Goal: Use online tool/utility: Use online tool/utility

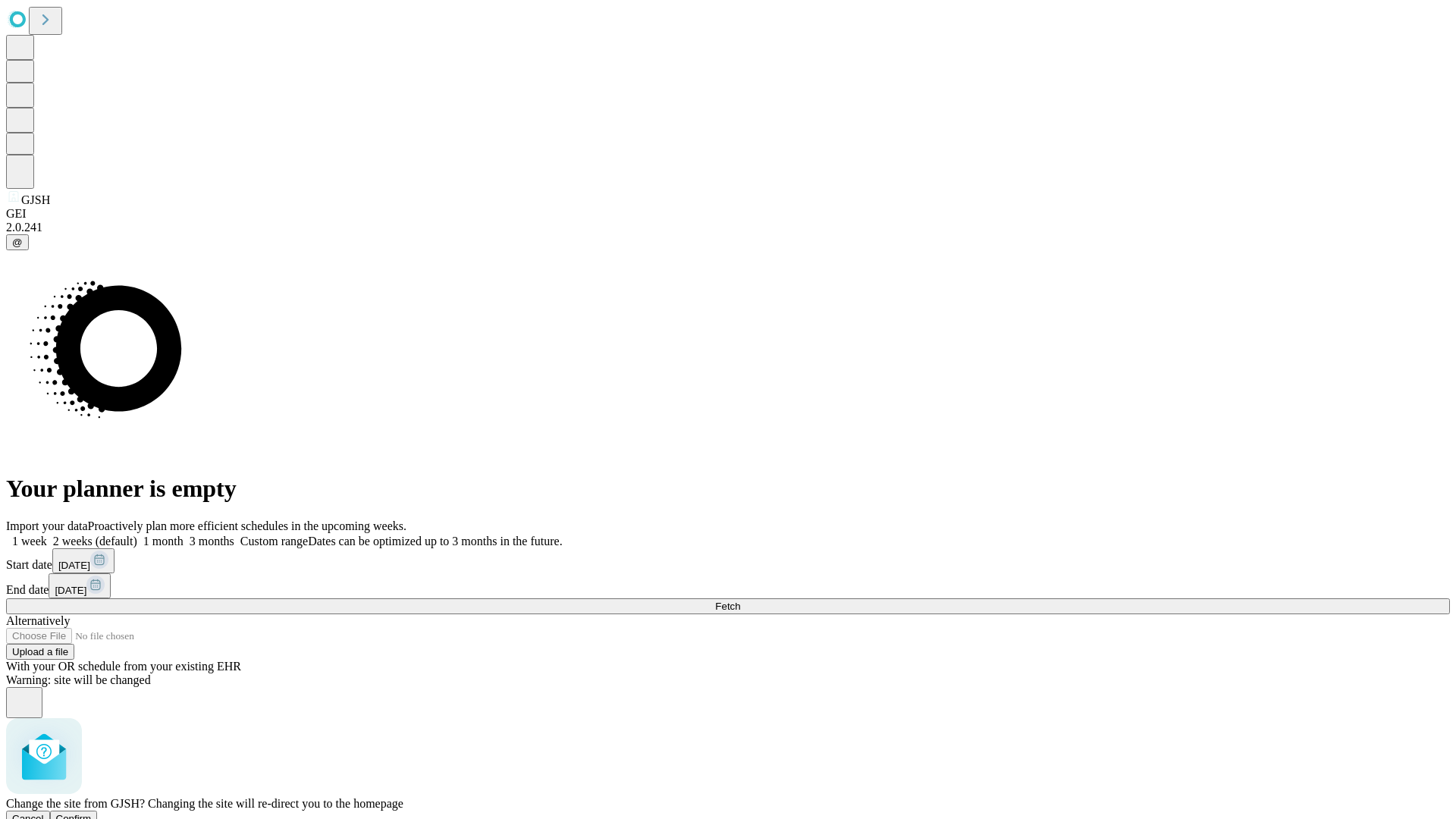
click at [91, 813] on span "Confirm" at bounding box center [74, 818] width 35 height 12
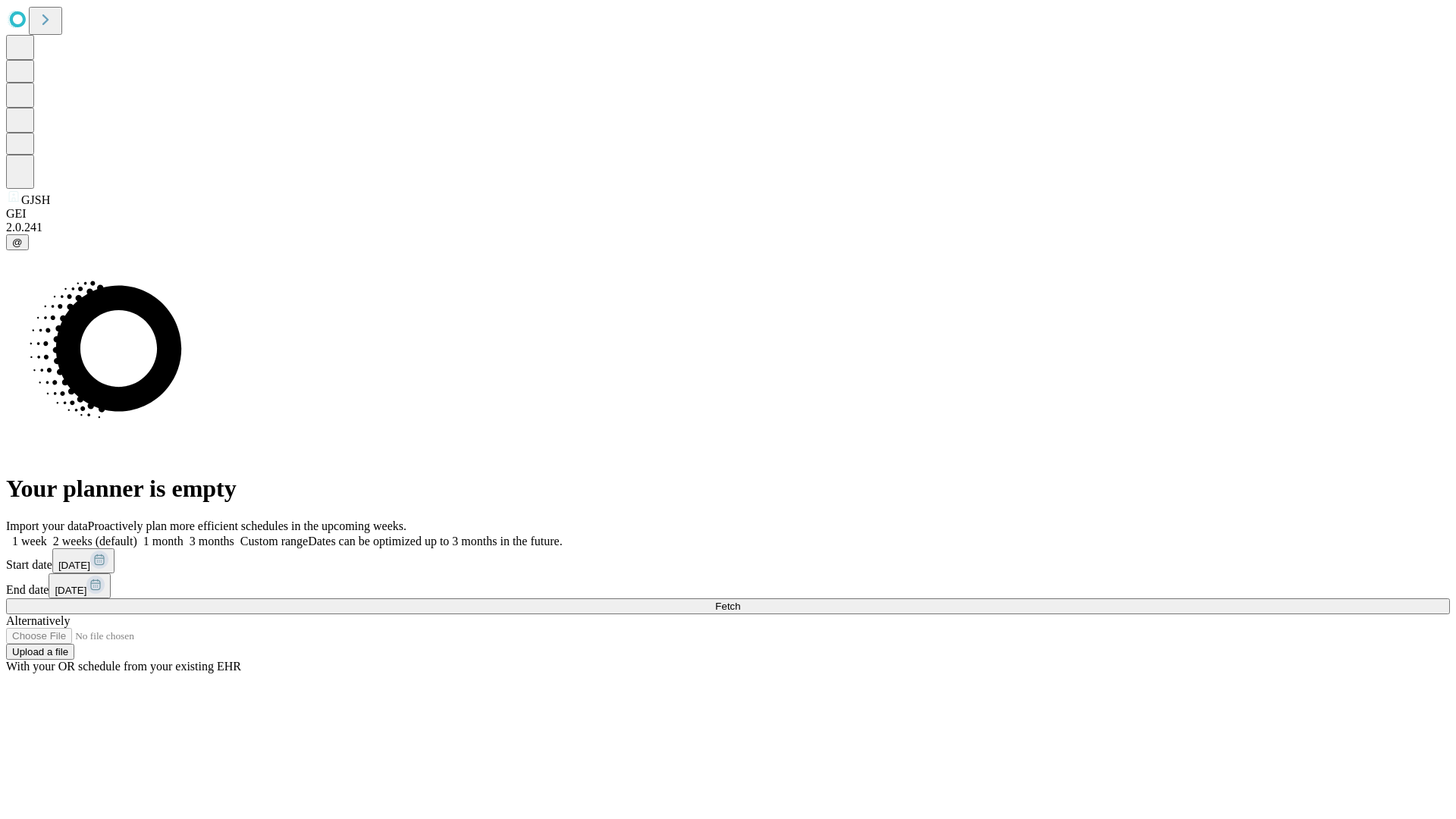
click at [137, 534] on label "2 weeks (default)" at bounding box center [92, 541] width 90 height 13
click at [740, 600] on span "Fetch" at bounding box center [728, 605] width 25 height 12
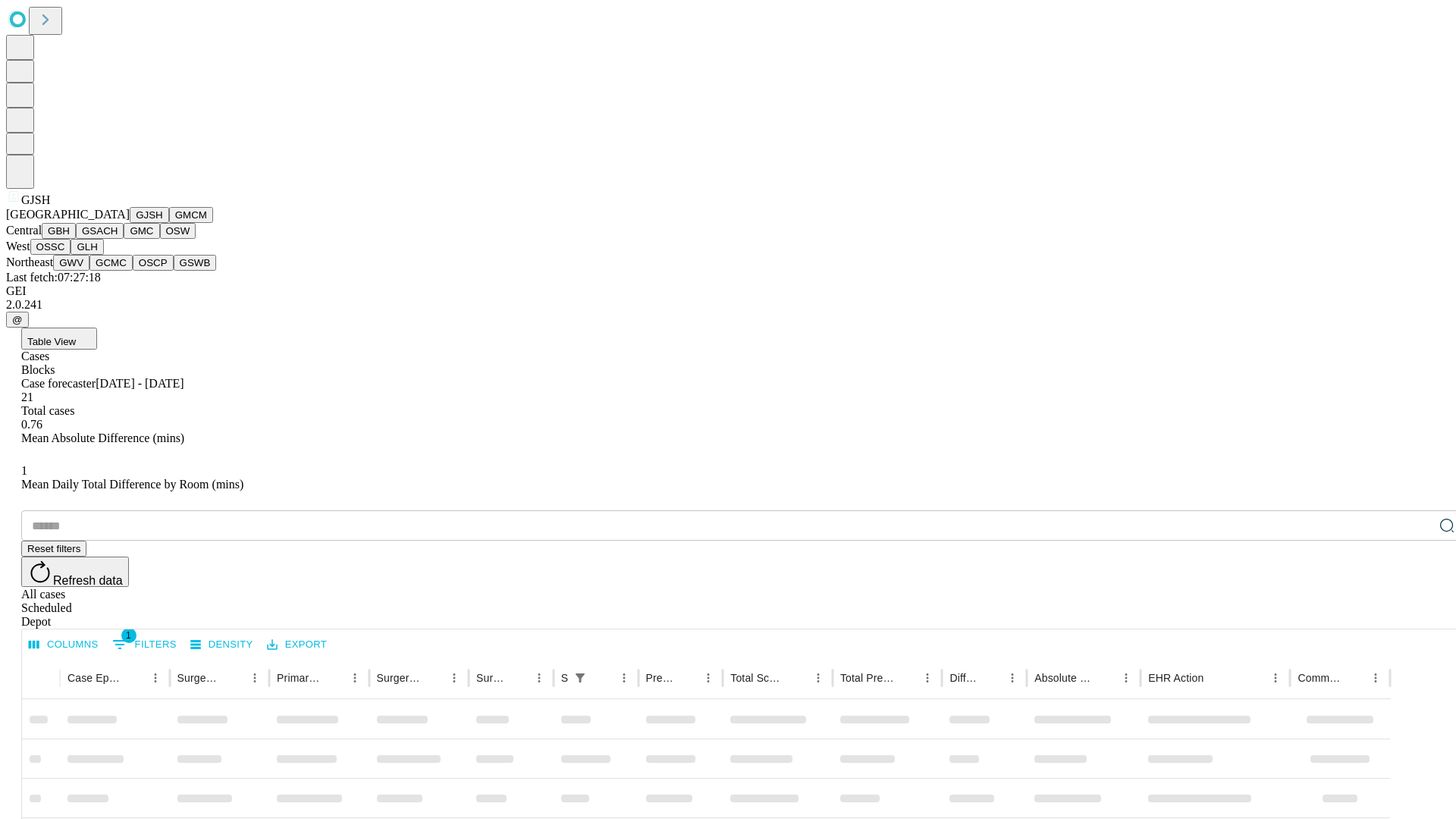
click at [169, 222] on button "GMCM" at bounding box center [192, 214] width 44 height 16
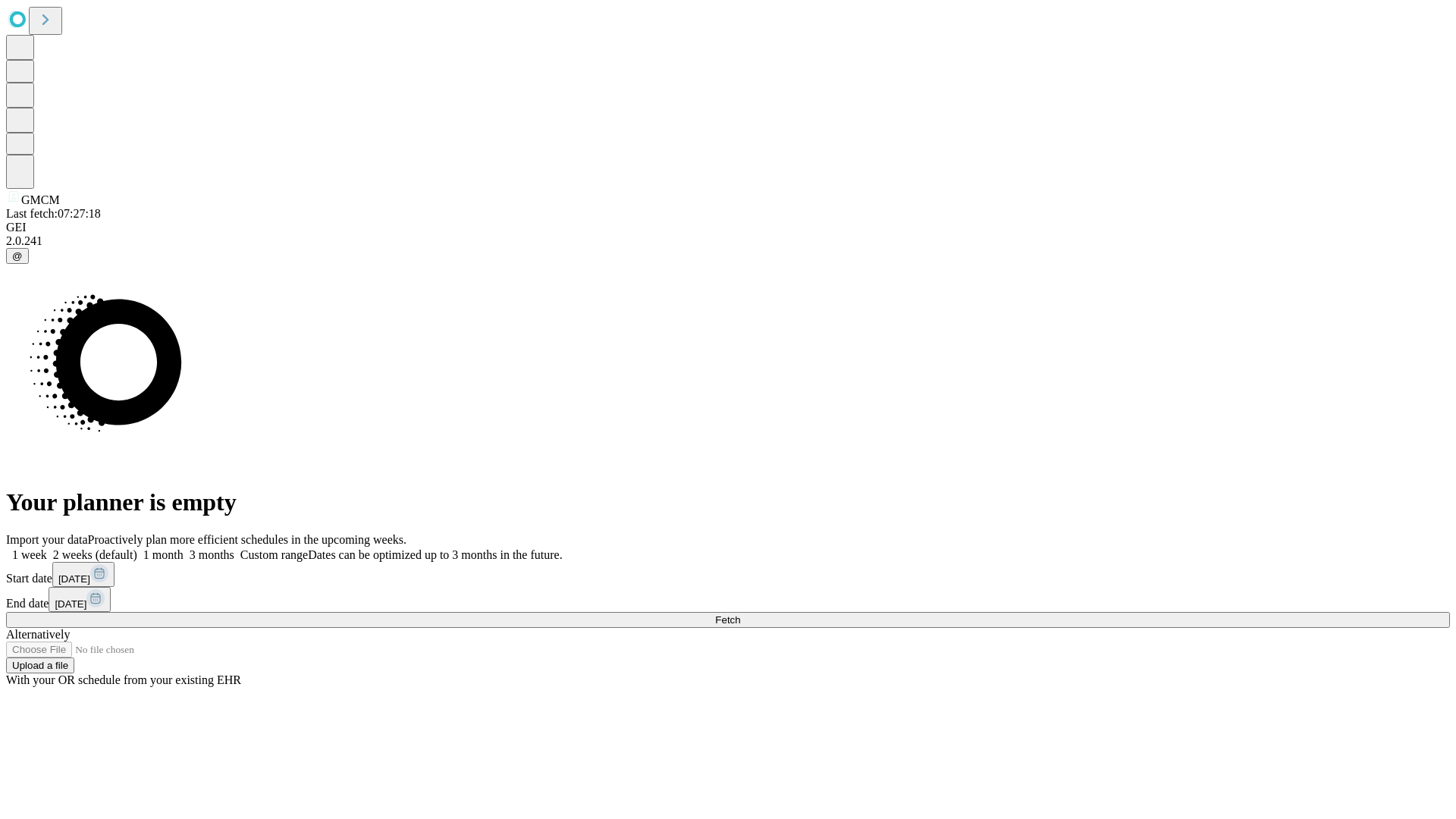
click at [137, 548] on label "2 weeks (default)" at bounding box center [92, 554] width 90 height 13
click at [740, 614] on span "Fetch" at bounding box center [728, 620] width 25 height 12
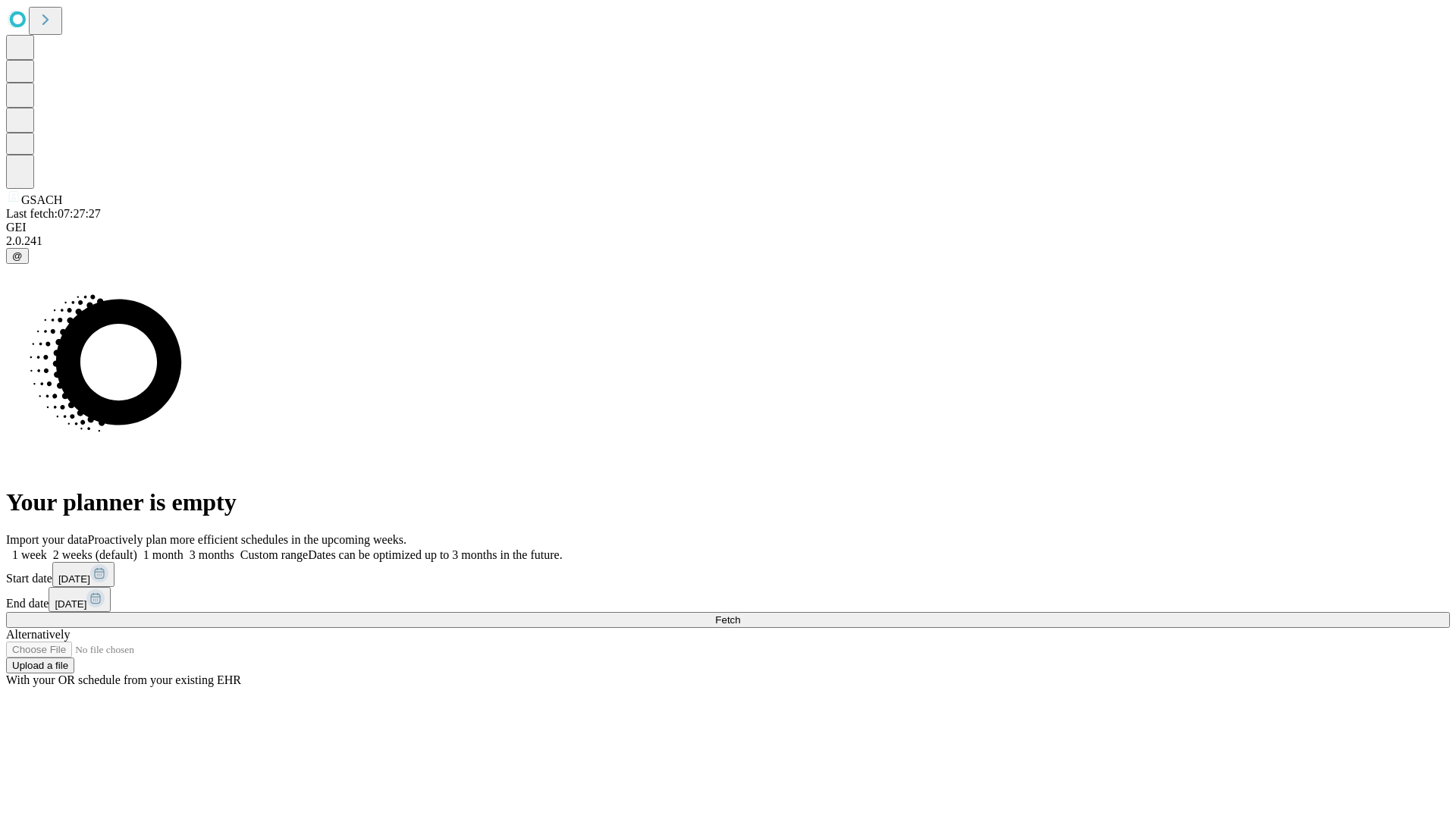
click at [137, 548] on label "2 weeks (default)" at bounding box center [92, 554] width 90 height 13
click at [740, 614] on span "Fetch" at bounding box center [728, 620] width 25 height 12
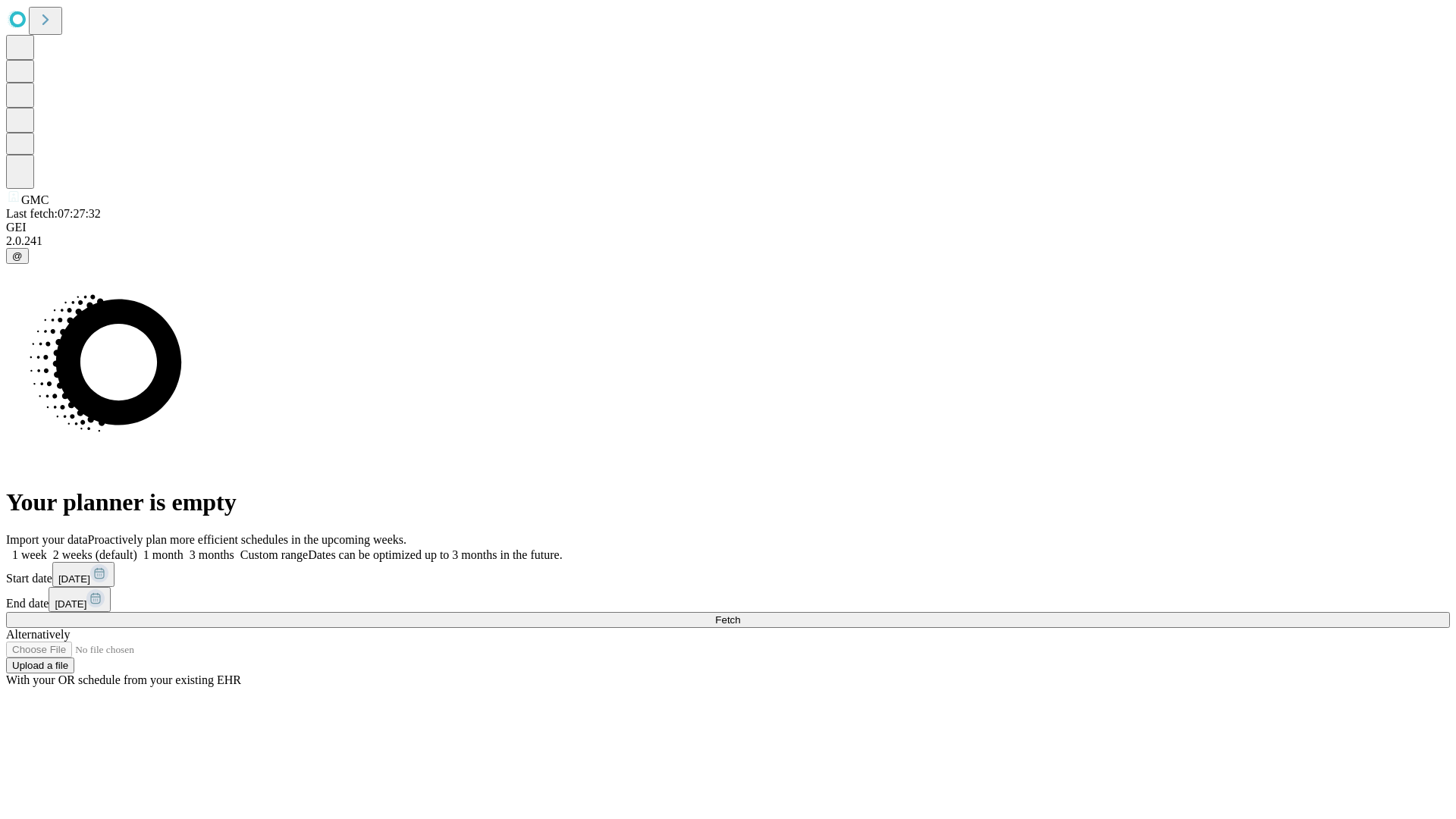
click at [740, 614] on span "Fetch" at bounding box center [728, 620] width 25 height 12
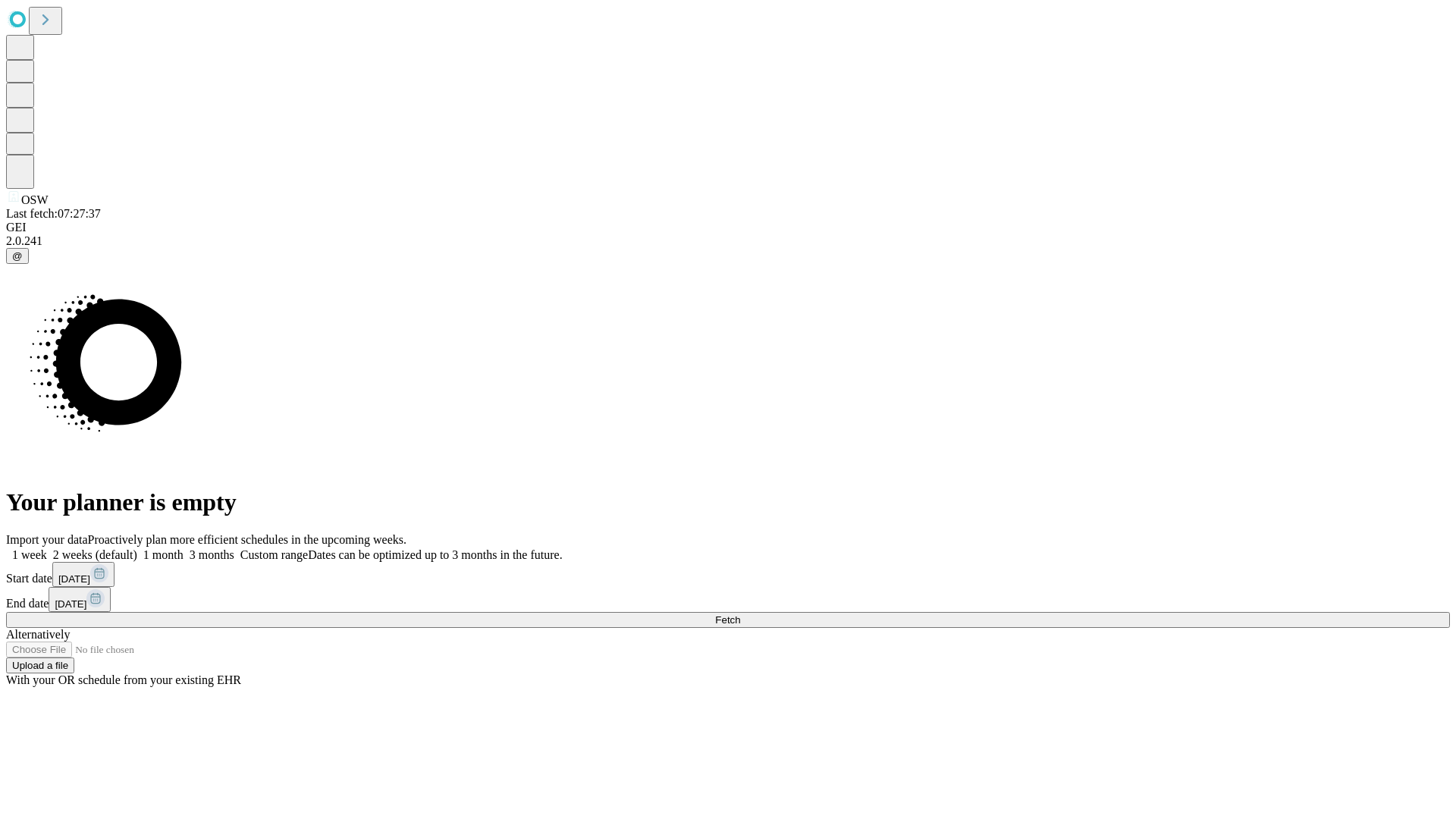
click at [137, 548] on label "2 weeks (default)" at bounding box center [92, 554] width 90 height 13
click at [740, 614] on span "Fetch" at bounding box center [728, 620] width 25 height 12
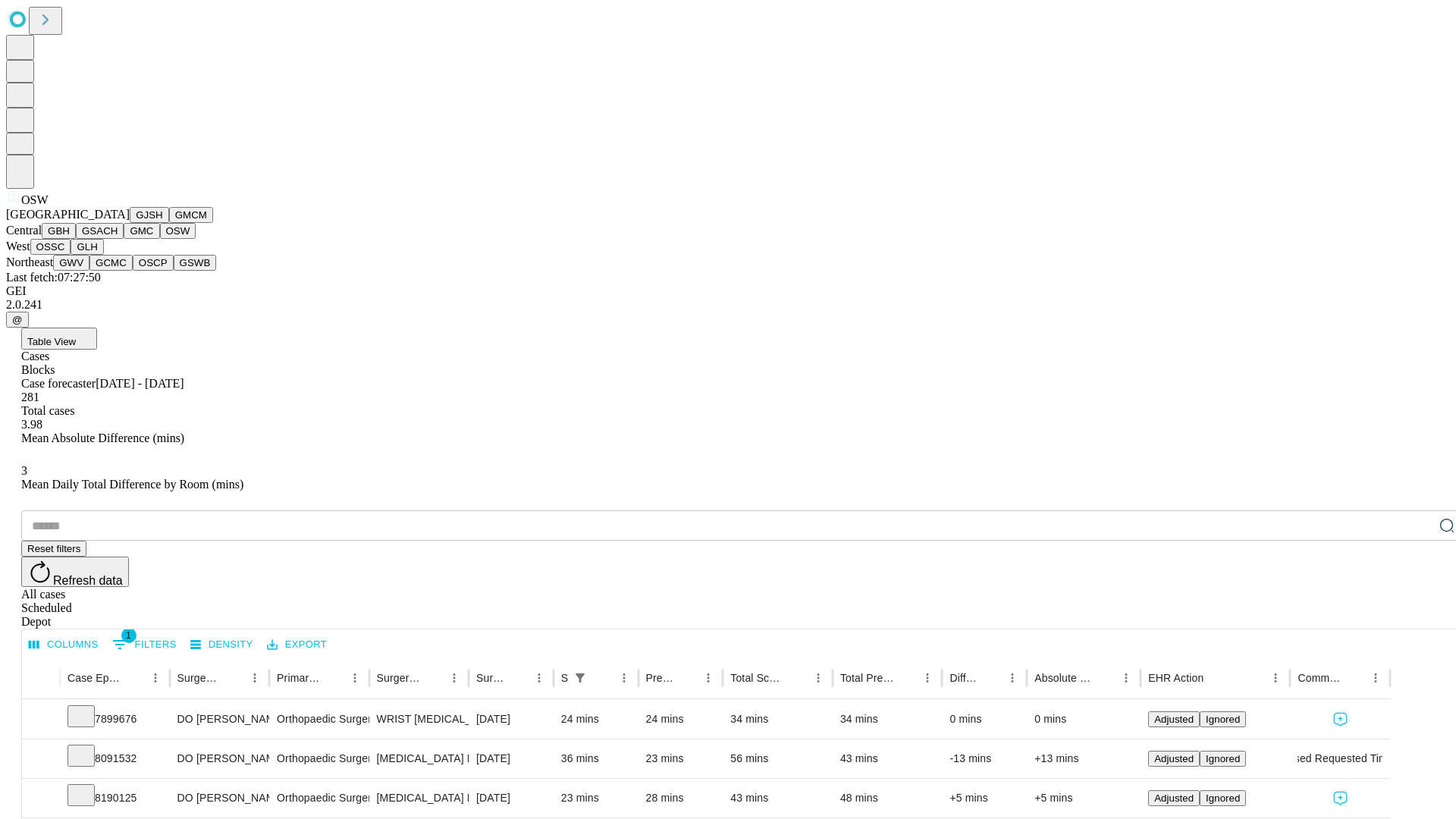
click at [71, 254] on button "OSSC" at bounding box center [51, 246] width 41 height 16
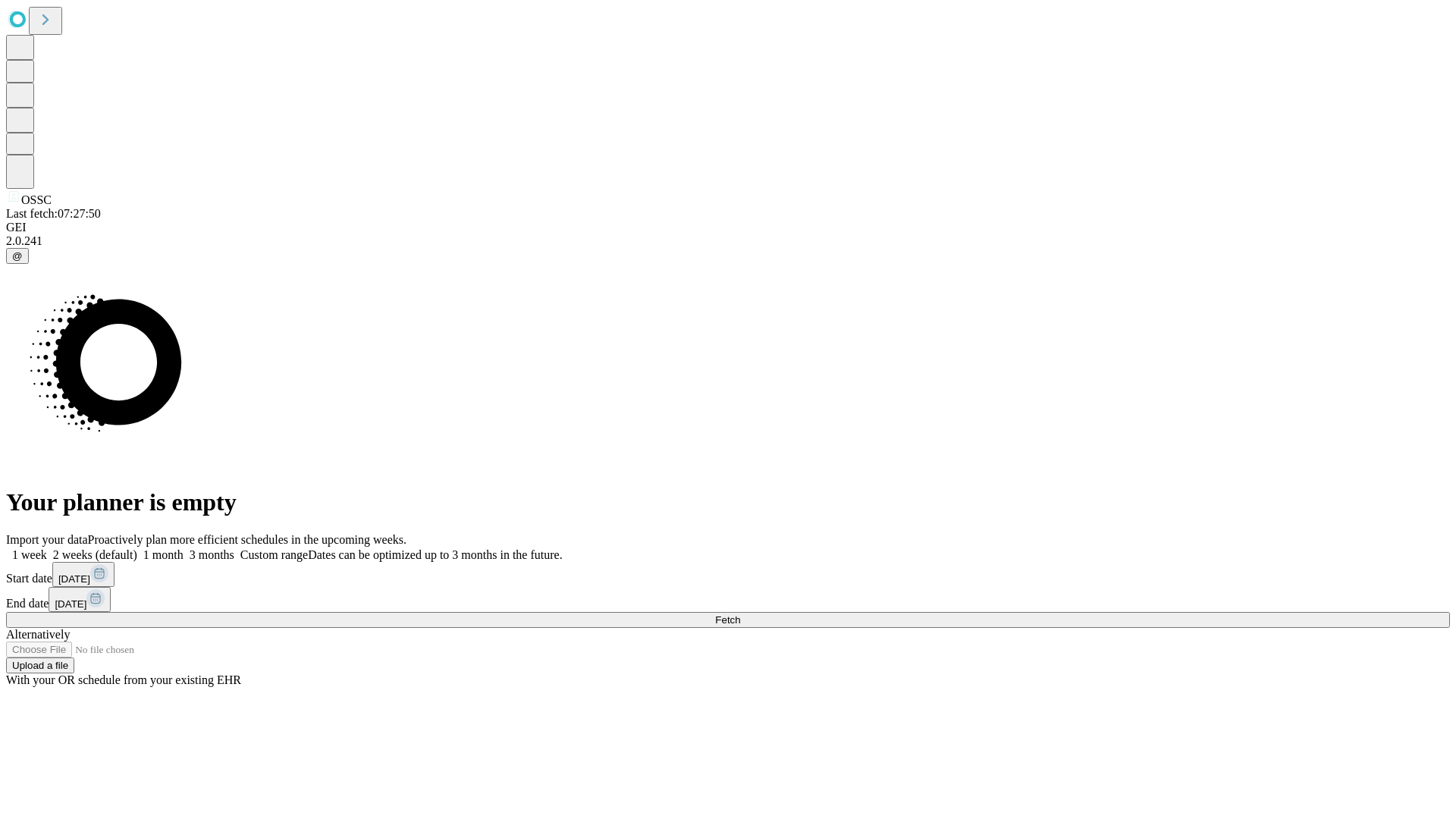
click at [137, 548] on label "2 weeks (default)" at bounding box center [92, 554] width 90 height 13
click at [740, 614] on span "Fetch" at bounding box center [728, 620] width 25 height 12
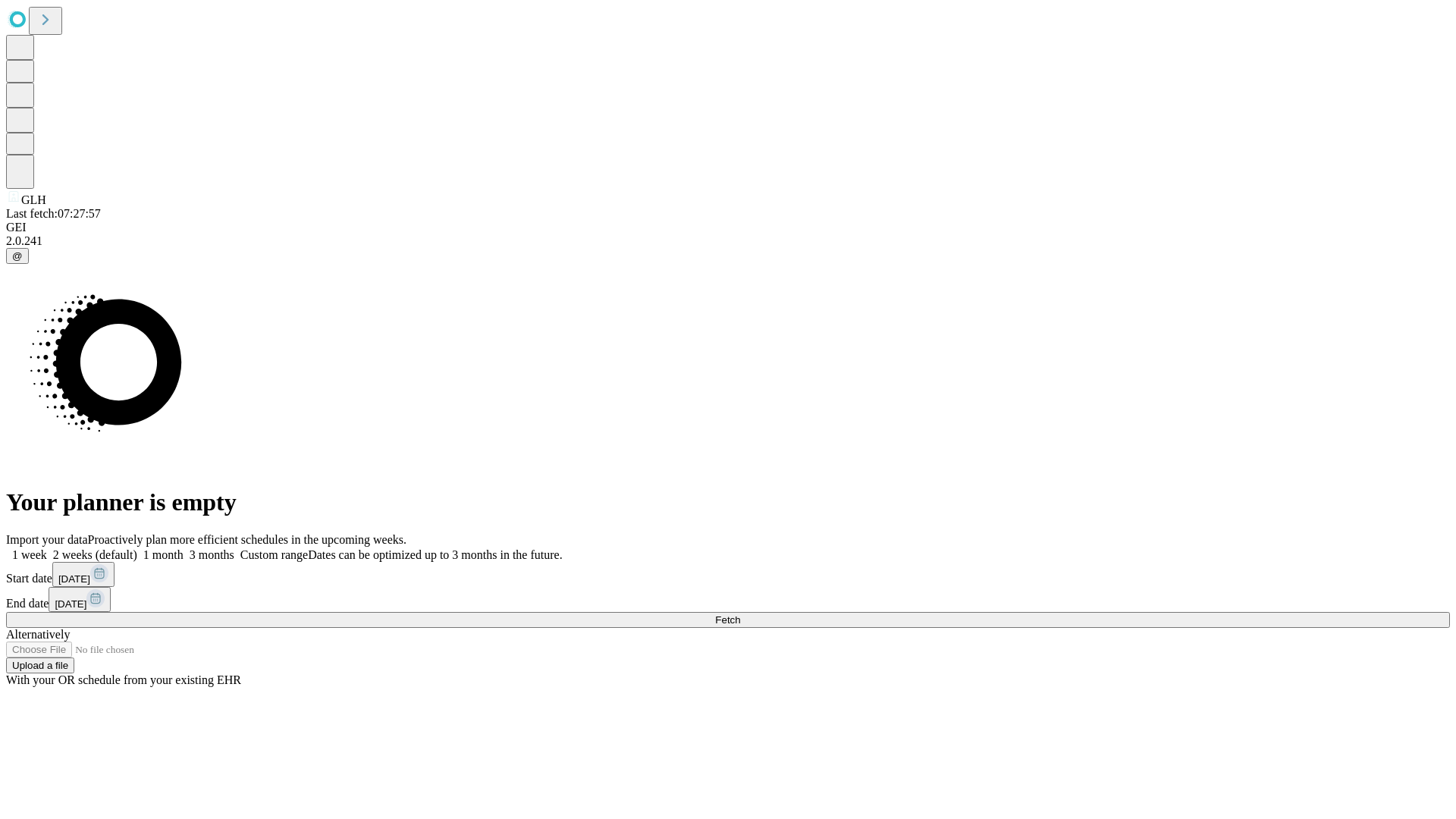
click at [137, 548] on label "2 weeks (default)" at bounding box center [92, 554] width 90 height 13
click at [740, 614] on span "Fetch" at bounding box center [728, 620] width 25 height 12
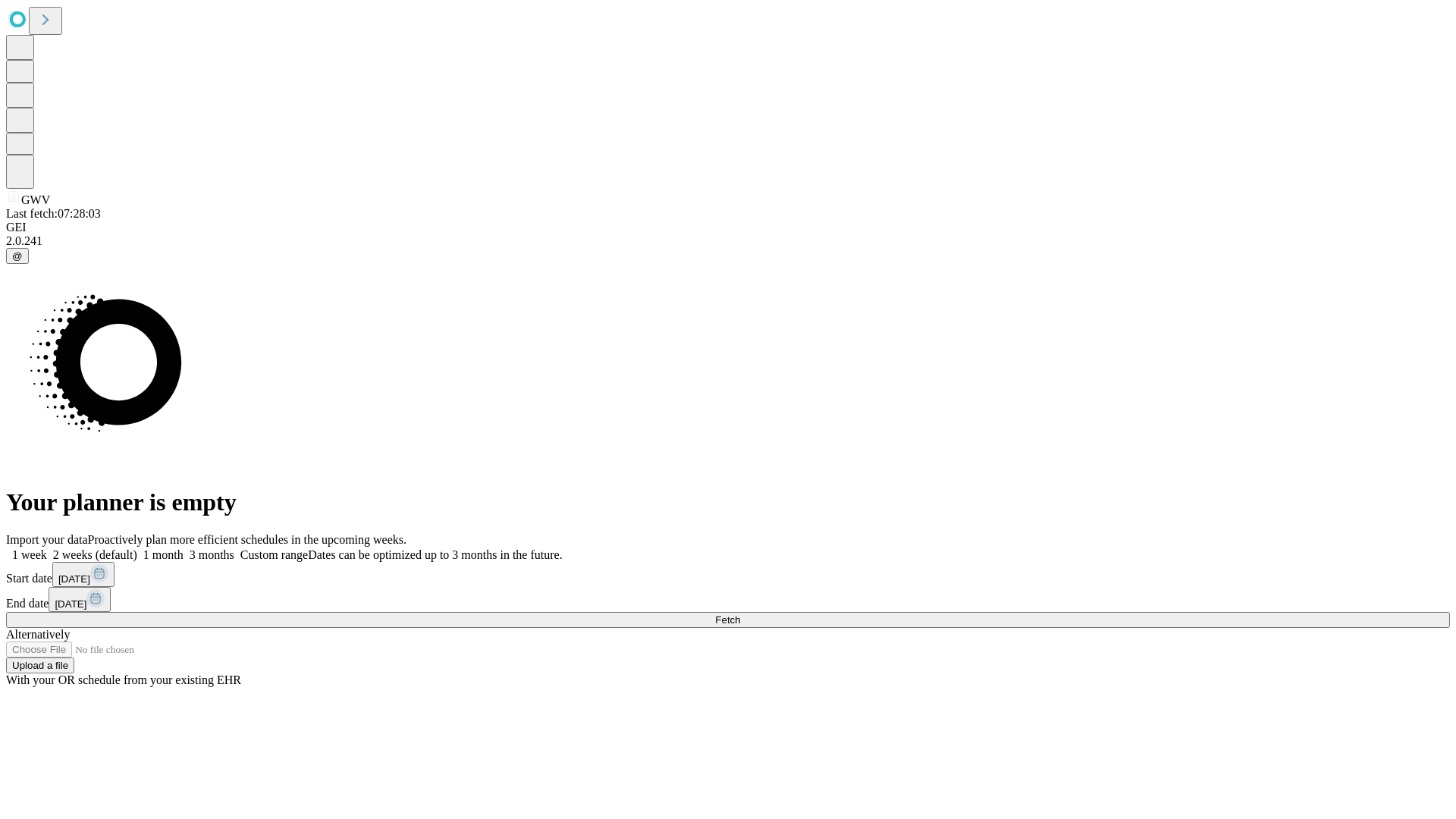
click at [137, 548] on label "2 weeks (default)" at bounding box center [92, 554] width 90 height 13
click at [740, 614] on span "Fetch" at bounding box center [728, 620] width 25 height 12
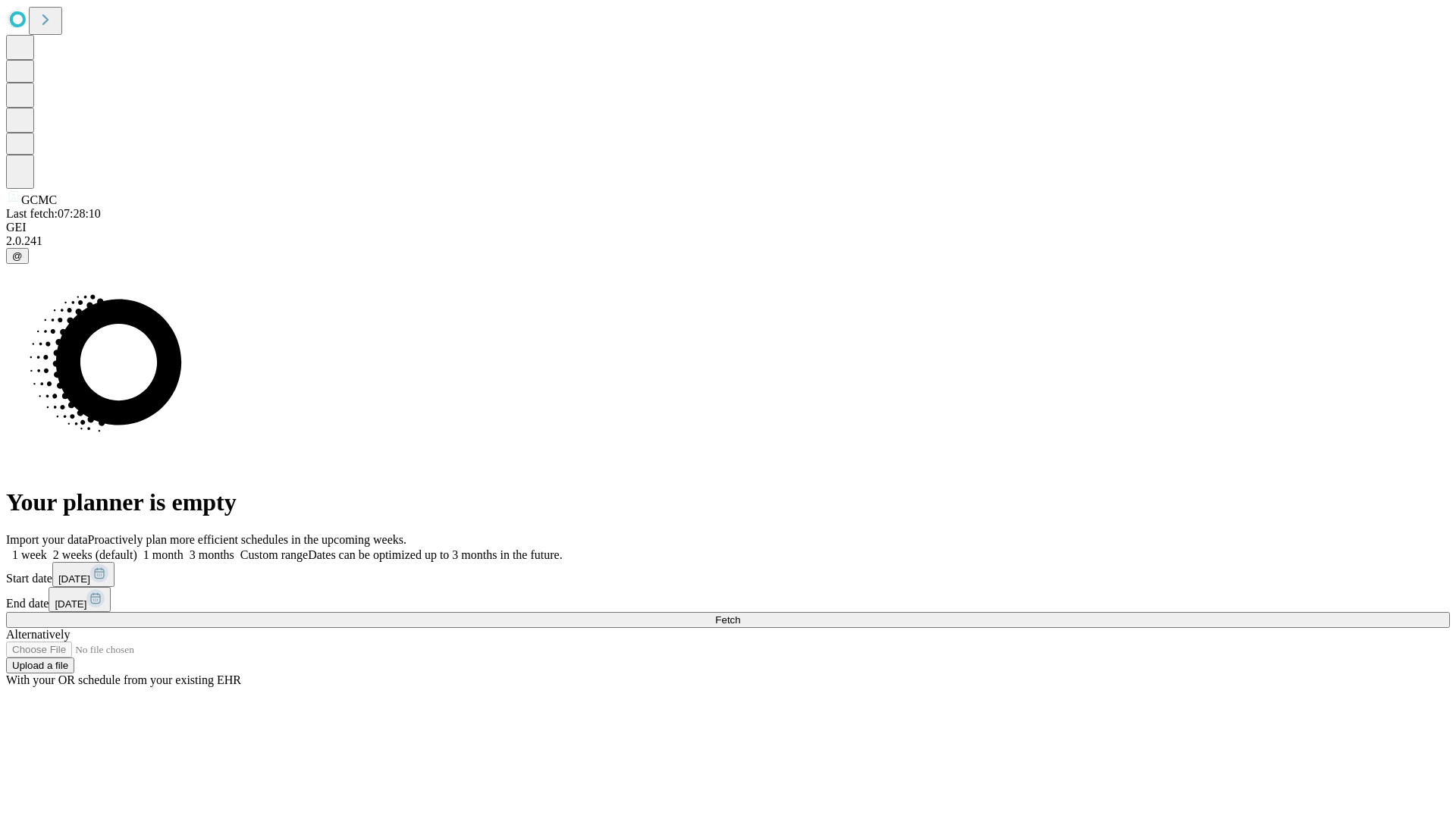
click at [137, 548] on label "2 weeks (default)" at bounding box center [92, 554] width 90 height 13
click at [740, 614] on span "Fetch" at bounding box center [728, 620] width 25 height 12
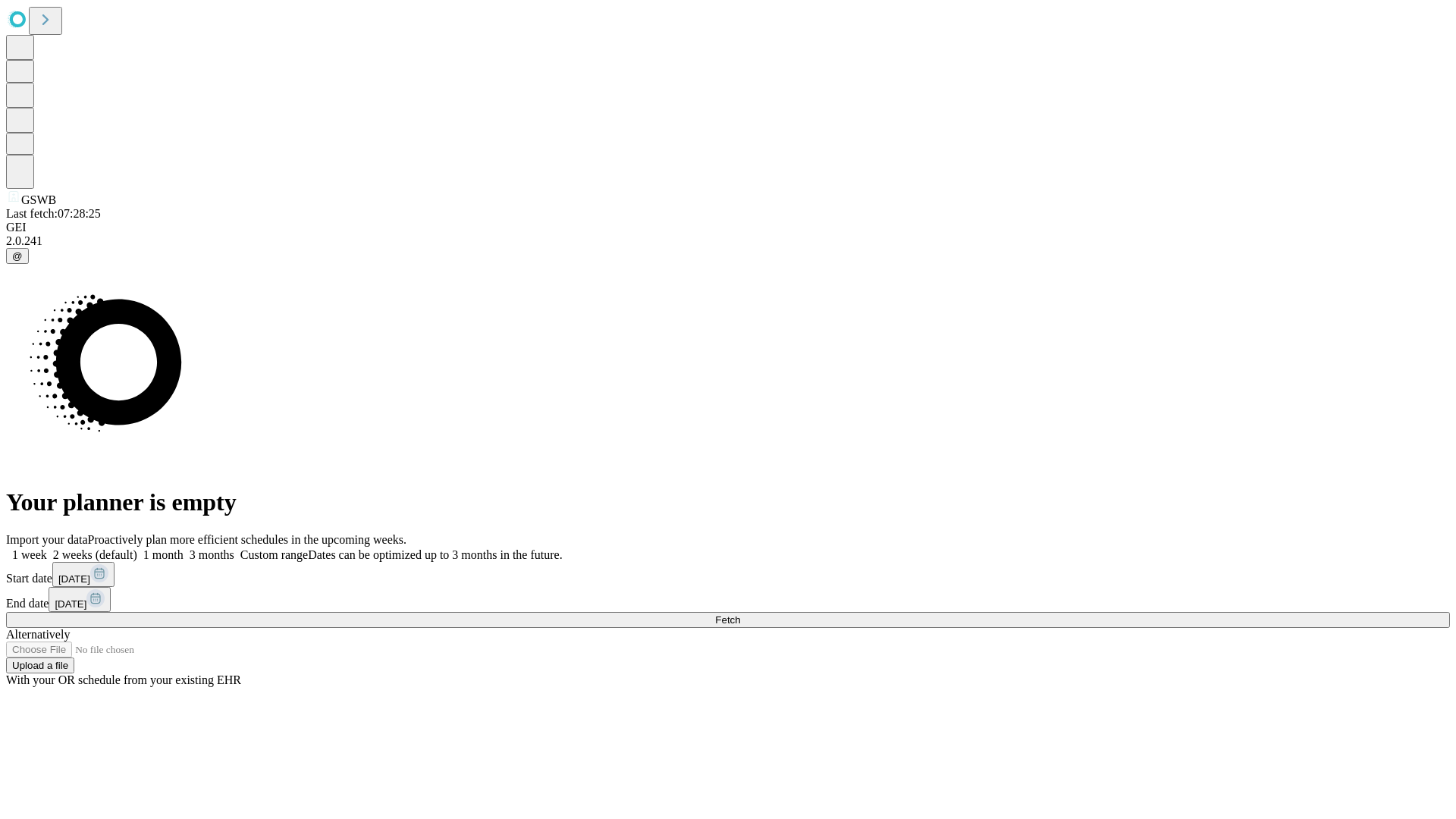
click at [137, 548] on label "2 weeks (default)" at bounding box center [92, 554] width 90 height 13
click at [740, 614] on span "Fetch" at bounding box center [728, 620] width 25 height 12
